Goal: Task Accomplishment & Management: Manage account settings

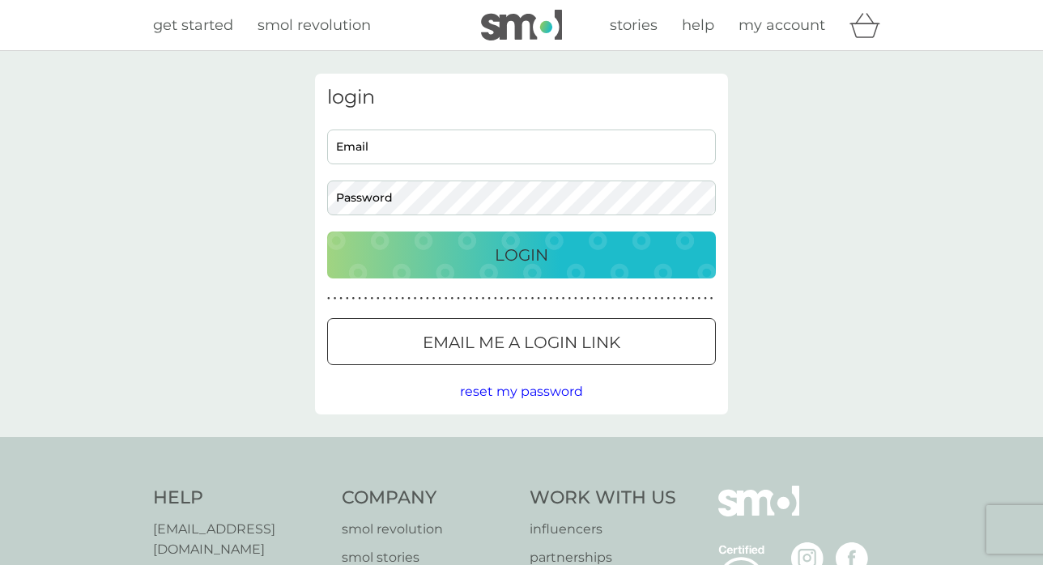
type input "[PERSON_NAME][EMAIL_ADDRESS][DOMAIN_NAME]"
click at [495, 259] on p "Login" at bounding box center [521, 255] width 53 height 26
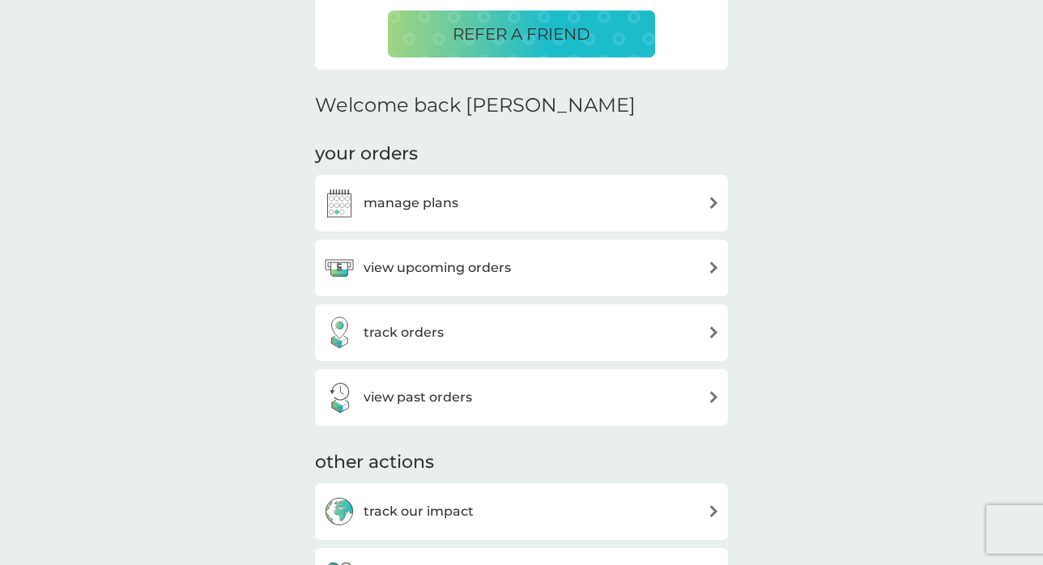
scroll to position [415, 0]
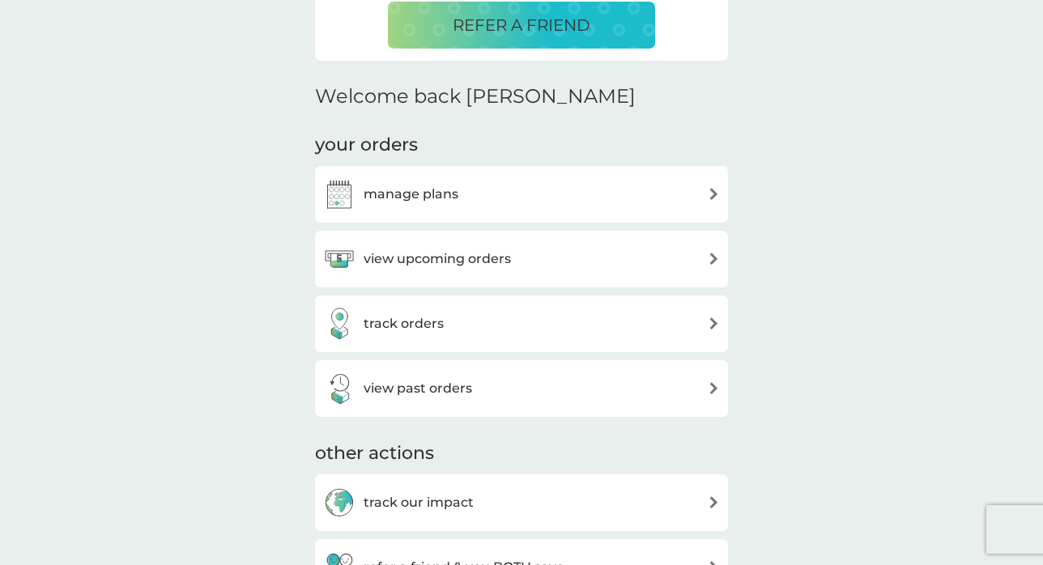
click at [449, 261] on h3 "view upcoming orders" at bounding box center [437, 259] width 147 height 21
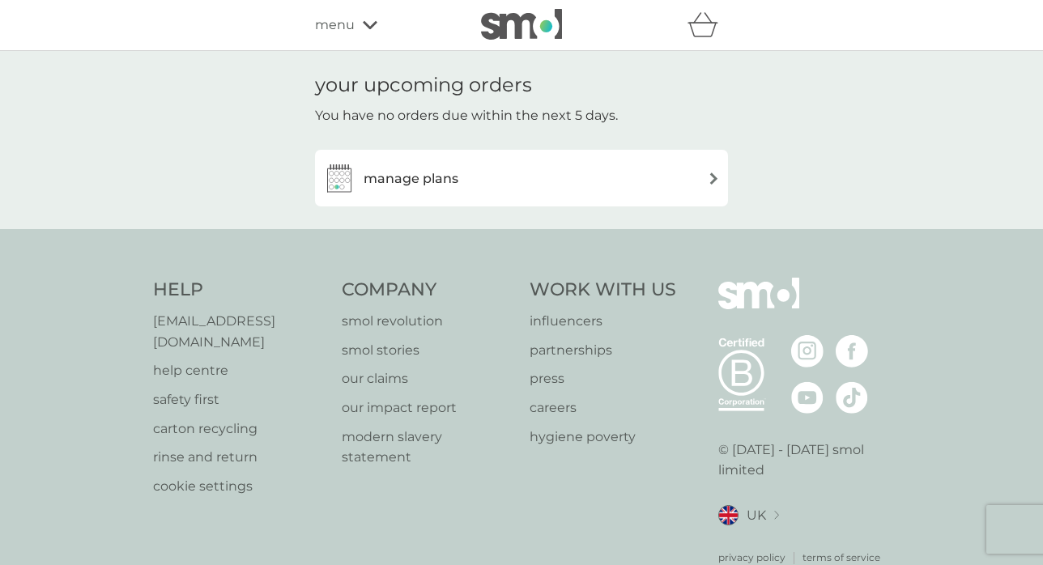
click at [418, 178] on h3 "manage plans" at bounding box center [411, 178] width 95 height 21
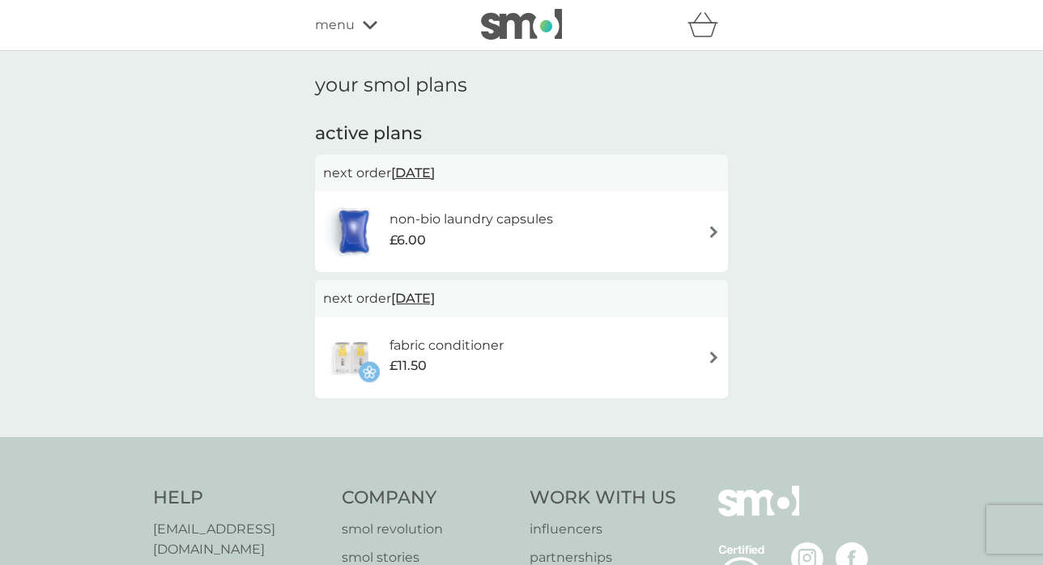
click at [418, 177] on span "19 Sep 2025" at bounding box center [413, 173] width 44 height 32
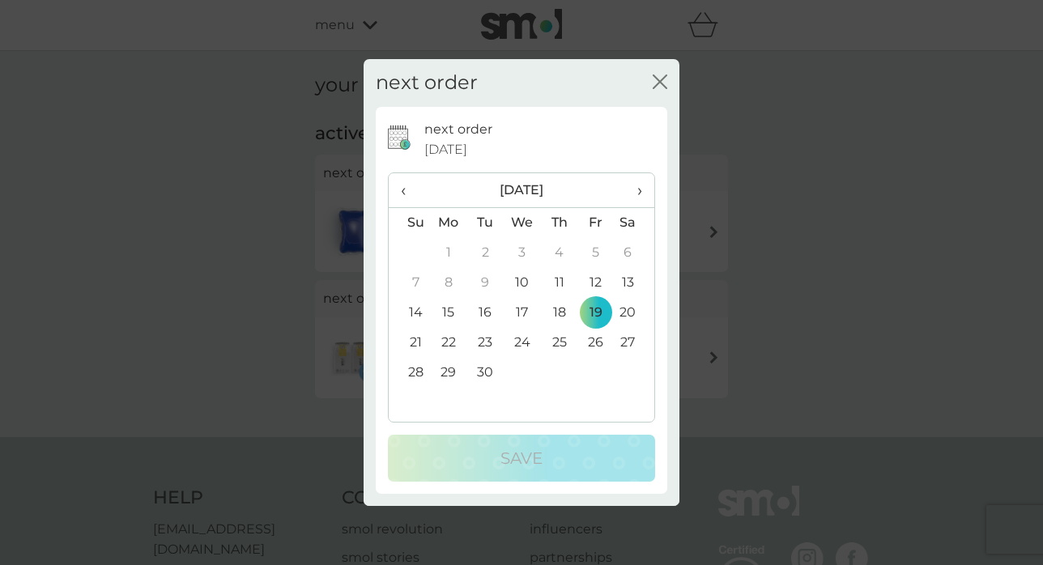
click at [597, 278] on td "12" at bounding box center [595, 283] width 36 height 30
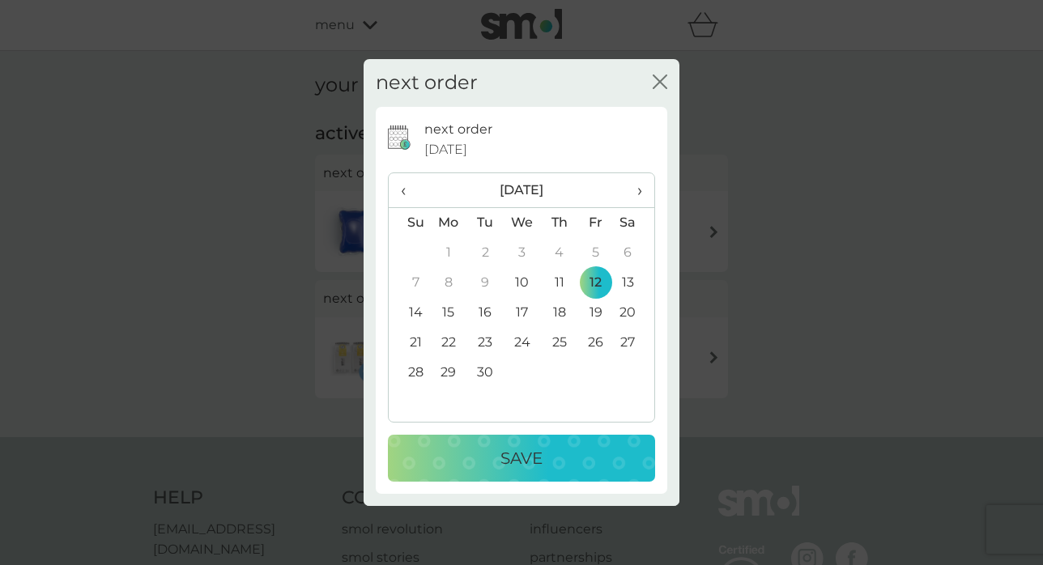
click at [519, 452] on p "Save" at bounding box center [521, 458] width 42 height 26
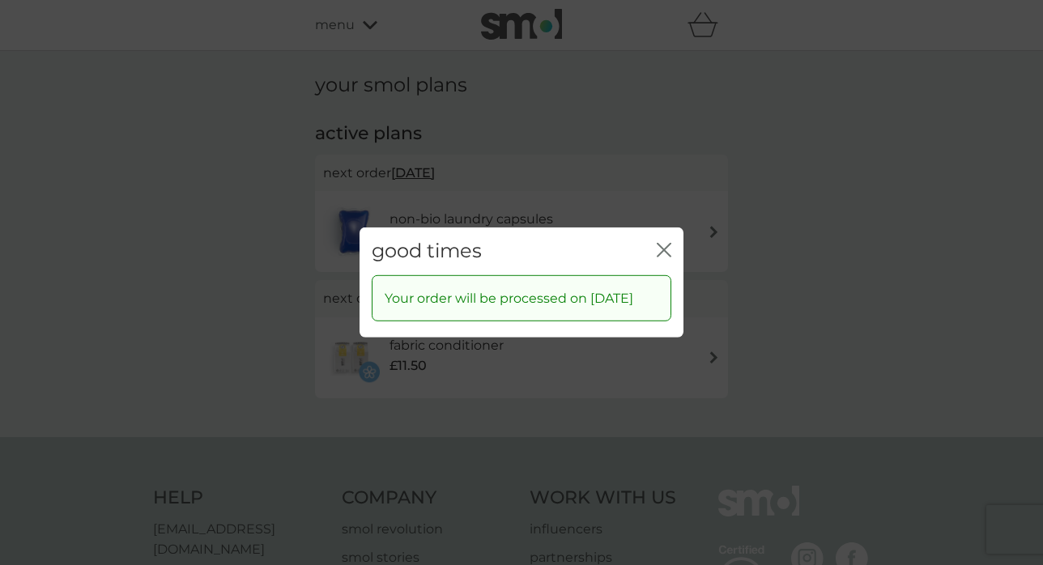
click at [663, 243] on icon "close" at bounding box center [664, 250] width 15 height 15
